Goal: Information Seeking & Learning: Learn about a topic

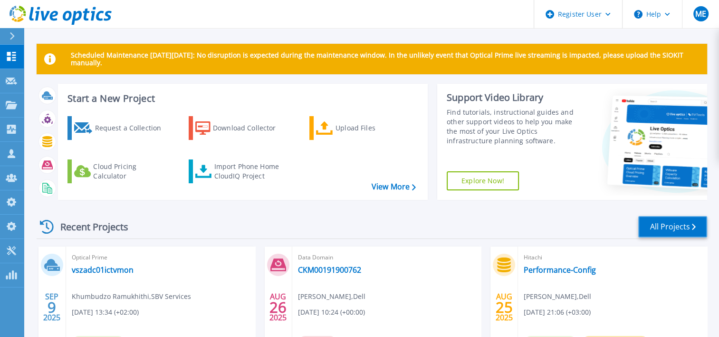
click at [679, 234] on link "All Projects" at bounding box center [673, 226] width 69 height 21
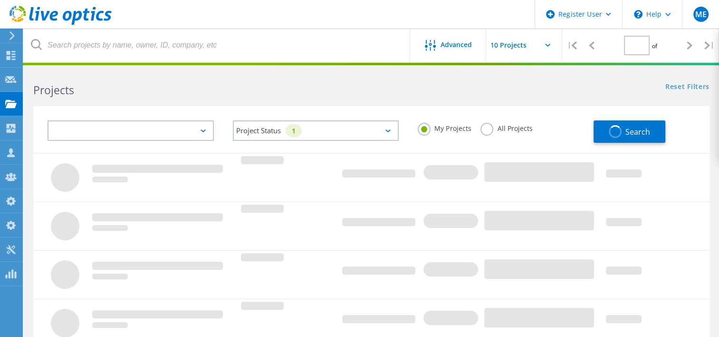
type input "1"
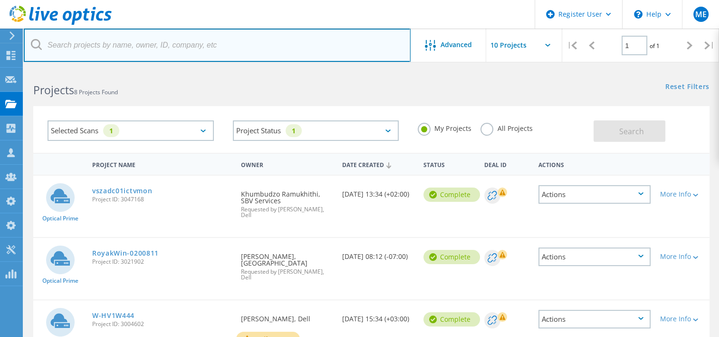
click at [287, 49] on input "text" at bounding box center [217, 45] width 387 height 33
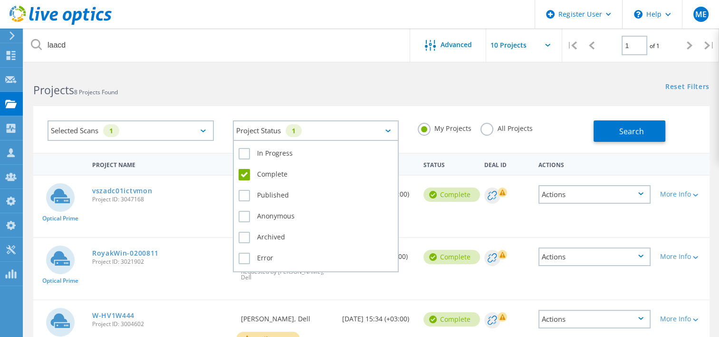
click at [295, 127] on div "1" at bounding box center [294, 130] width 16 height 13
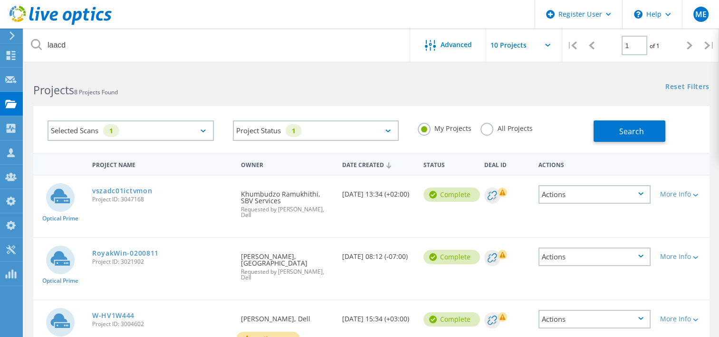
click at [189, 125] on div "Selected Scans 1" at bounding box center [131, 130] width 166 height 20
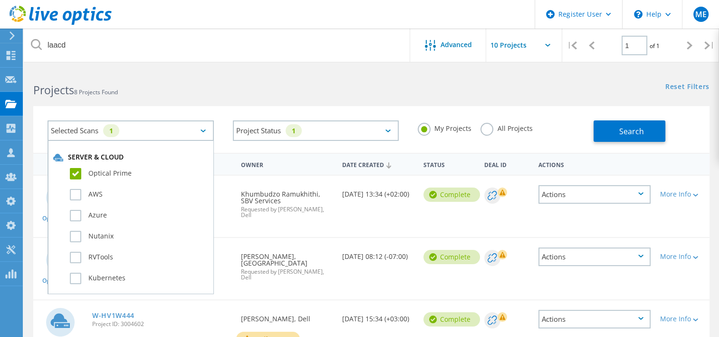
click at [189, 125] on div "Selected Scans 1" at bounding box center [131, 130] width 166 height 20
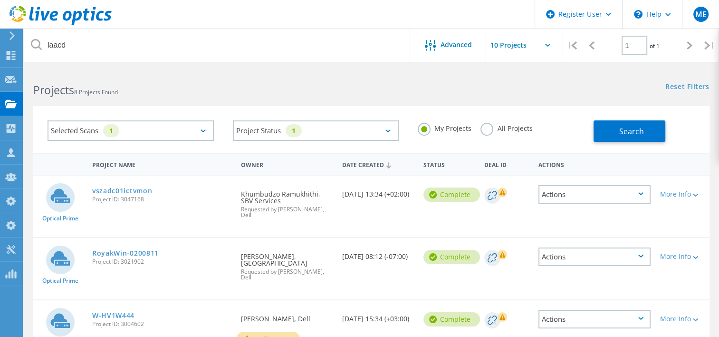
click at [512, 127] on label "All Projects" at bounding box center [507, 127] width 52 height 9
click at [0, 0] on input "All Projects" at bounding box center [0, 0] width 0 height 0
click at [648, 126] on button "Search" at bounding box center [630, 130] width 72 height 21
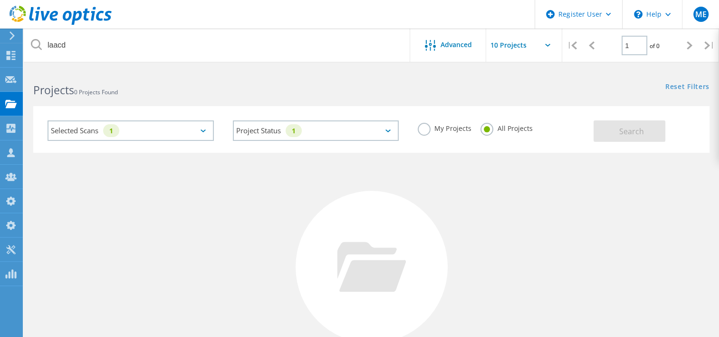
click at [172, 126] on div "Selected Scans 1" at bounding box center [131, 130] width 166 height 20
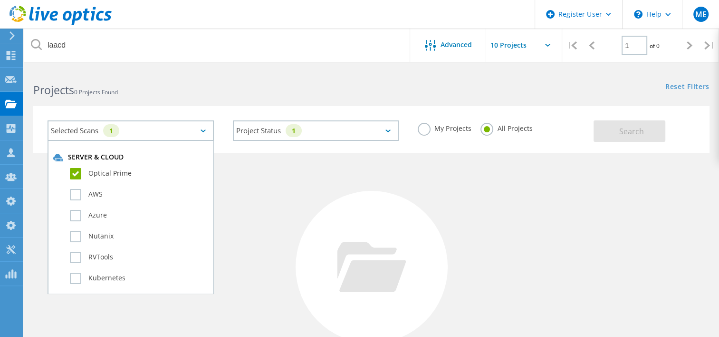
click at [172, 126] on div "Selected Scans 1" at bounding box center [131, 130] width 166 height 20
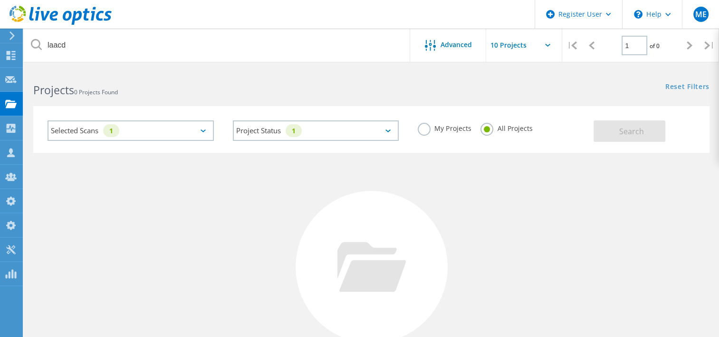
click at [296, 120] on div "Project Status 1 In Progress Complete Published Anonymous Archived Error" at bounding box center [315, 130] width 185 height 39
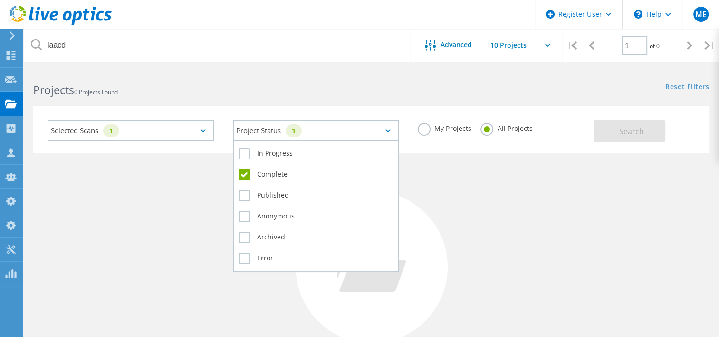
click at [296, 128] on div "1" at bounding box center [294, 130] width 16 height 13
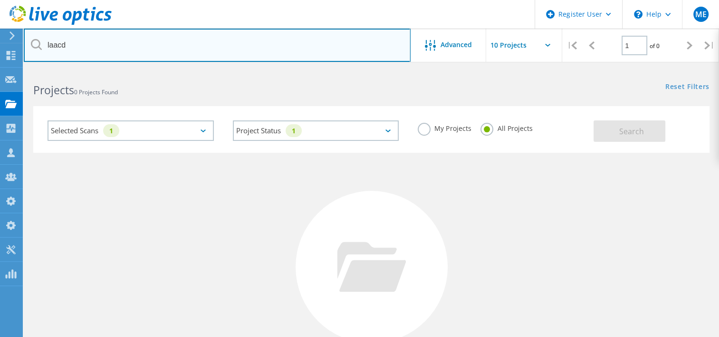
click at [58, 47] on input "laacd" at bounding box center [217, 45] width 387 height 33
type input "laccd"
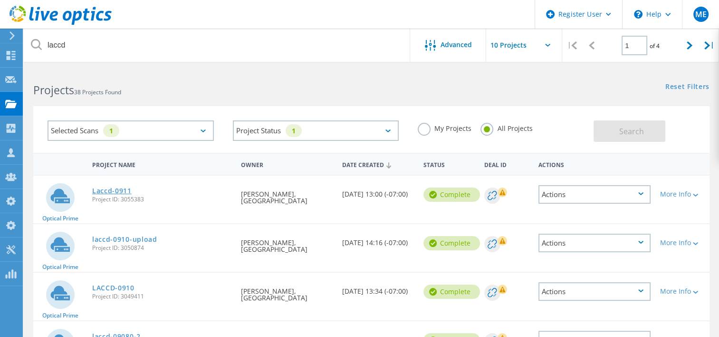
click at [97, 188] on link "Laccd-0911" at bounding box center [111, 190] width 39 height 7
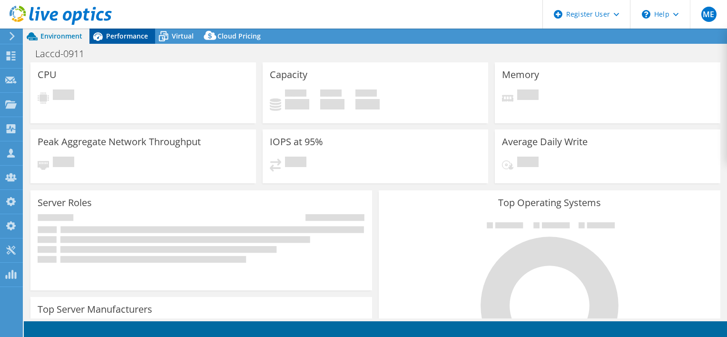
click at [133, 36] on span "Performance" at bounding box center [127, 35] width 42 height 9
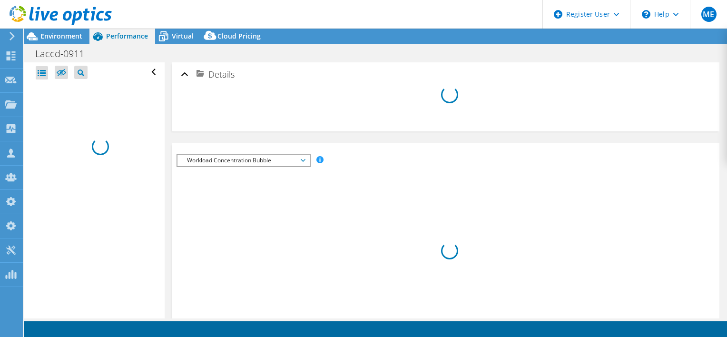
select select "USD"
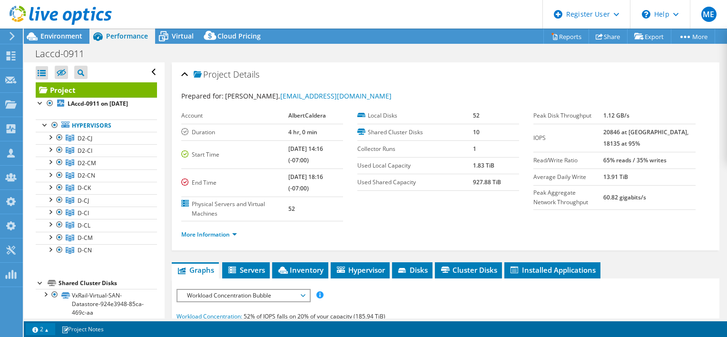
click at [42, 331] on link "2" at bounding box center [40, 329] width 29 height 12
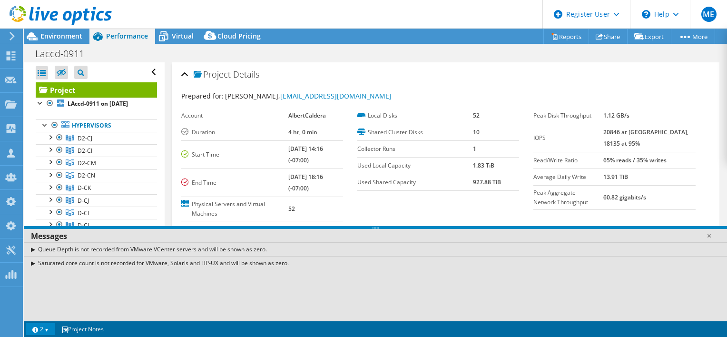
click at [267, 141] on td "Start Time" at bounding box center [234, 154] width 107 height 28
drag, startPoint x: 718, startPoint y: 93, endPoint x: 719, endPoint y: 100, distance: 6.7
click at [31, 249] on div "Queue Depth is not recorded from VMware VCenter servers and will be shown as ze…" at bounding box center [375, 249] width 703 height 14
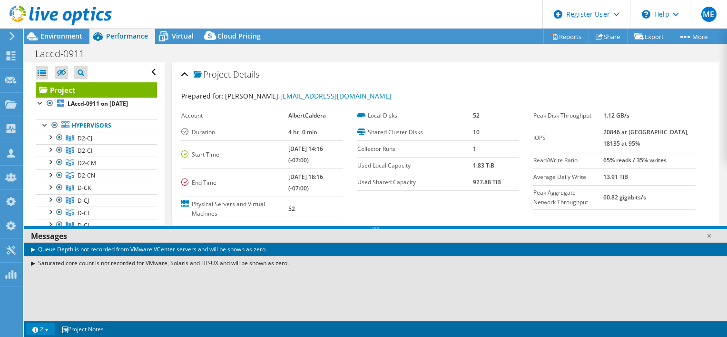
click at [31, 249] on div "Queue Depth is not recorded from VMware VCenter servers and will be shown as ze…" at bounding box center [375, 249] width 703 height 14
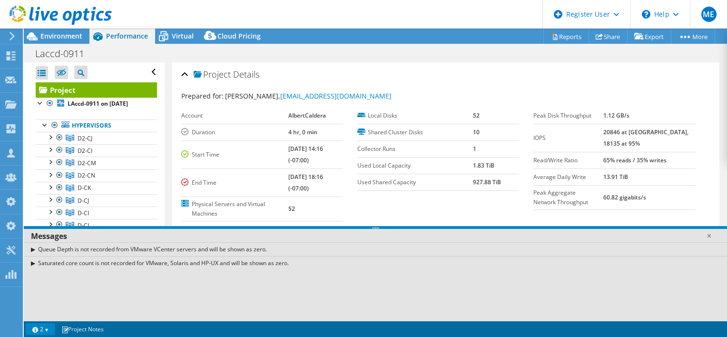
click at [32, 262] on div "Saturated core count is not recorded for VMware, Solaris and HP-UX and will be …" at bounding box center [375, 263] width 703 height 14
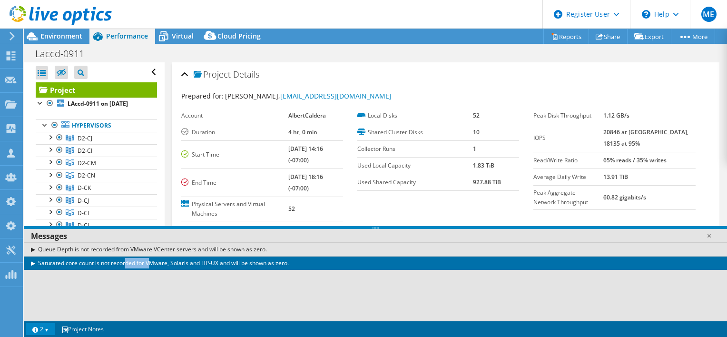
click at [32, 262] on div "Saturated core count is not recorded for VMware, Solaris and HP-UX and will be …" at bounding box center [375, 263] width 703 height 14
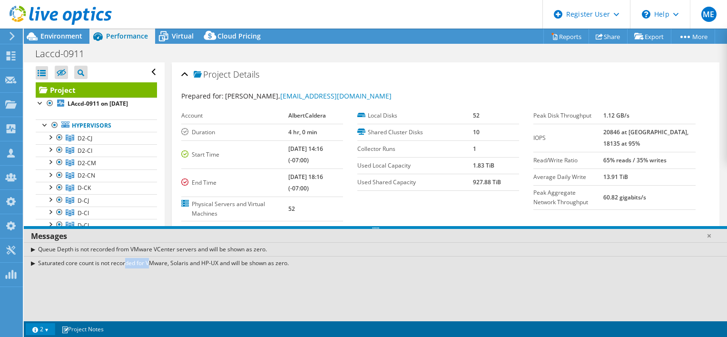
drag, startPoint x: 32, startPoint y: 262, endPoint x: 50, endPoint y: 329, distance: 68.4
click at [50, 329] on link "2" at bounding box center [40, 329] width 29 height 12
